Goal: Navigation & Orientation: Find specific page/section

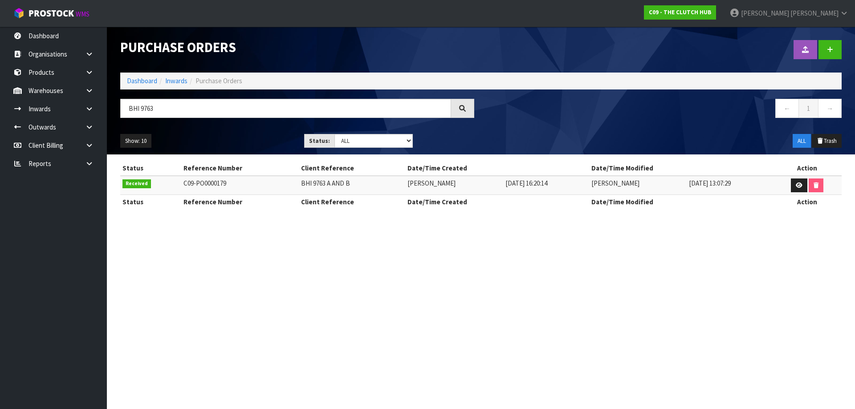
drag, startPoint x: 554, startPoint y: 62, endPoint x: 553, endPoint y: 57, distance: 5.0
click at [554, 57] on div at bounding box center [664, 50] width 367 height 46
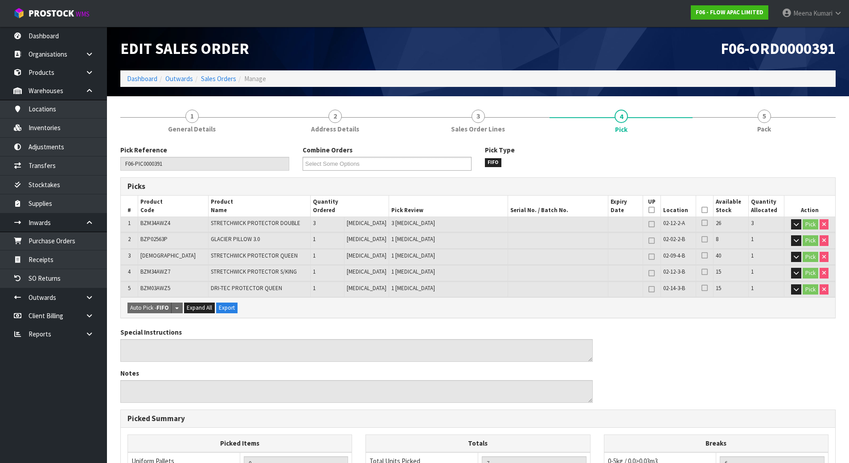
scroll to position [192, 0]
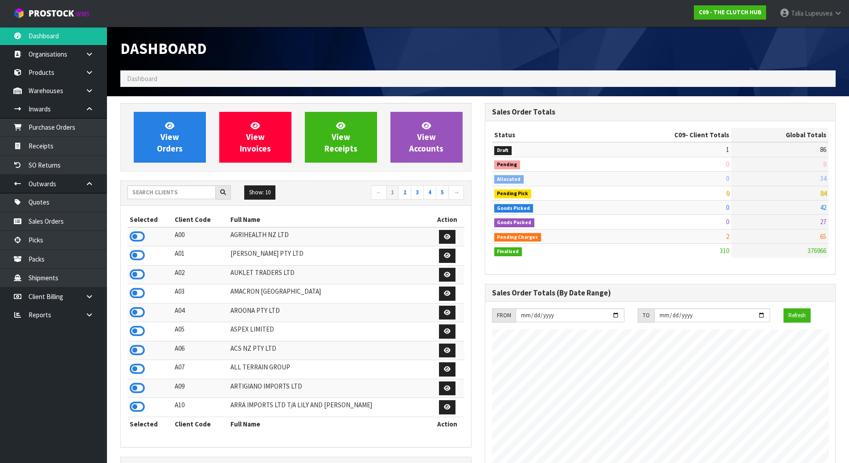
scroll to position [660, 364]
